Goal: Task Accomplishment & Management: Manage account settings

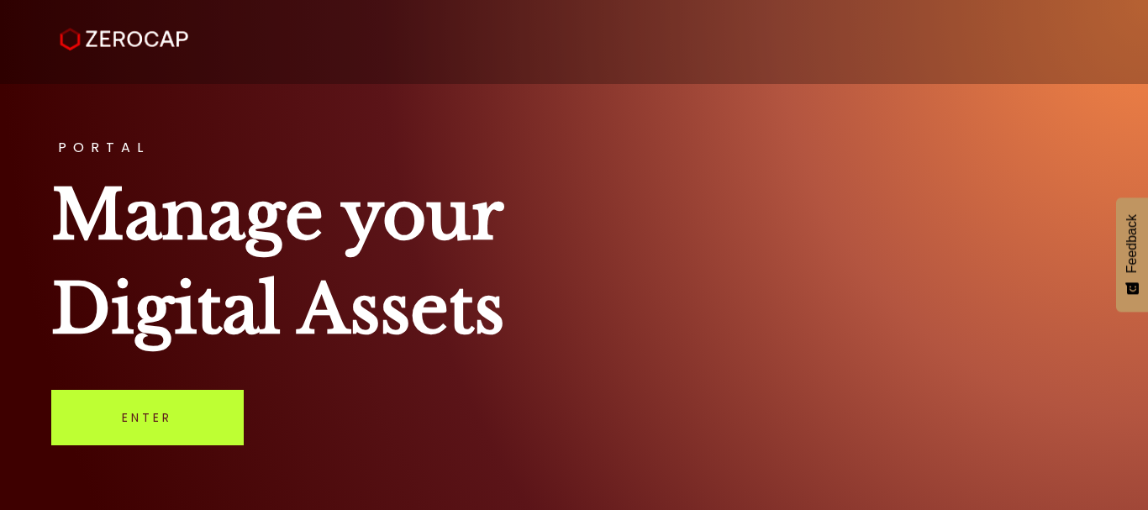
click at [168, 413] on link "Enter" at bounding box center [147, 417] width 192 height 55
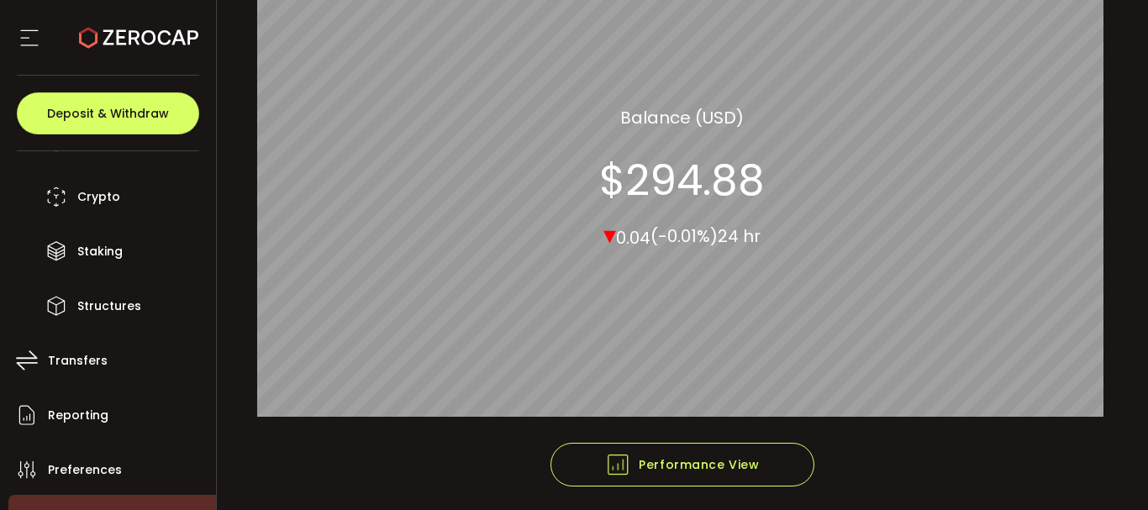
scroll to position [245, 0]
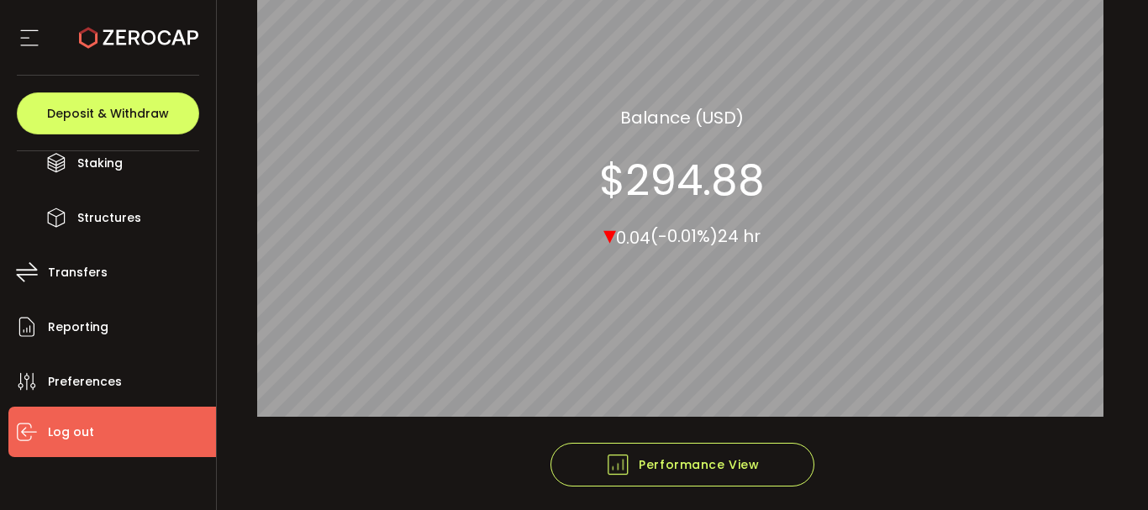
click at [73, 432] on span "Log out" at bounding box center [71, 432] width 46 height 24
